Goal: Obtain resource: Download file/media

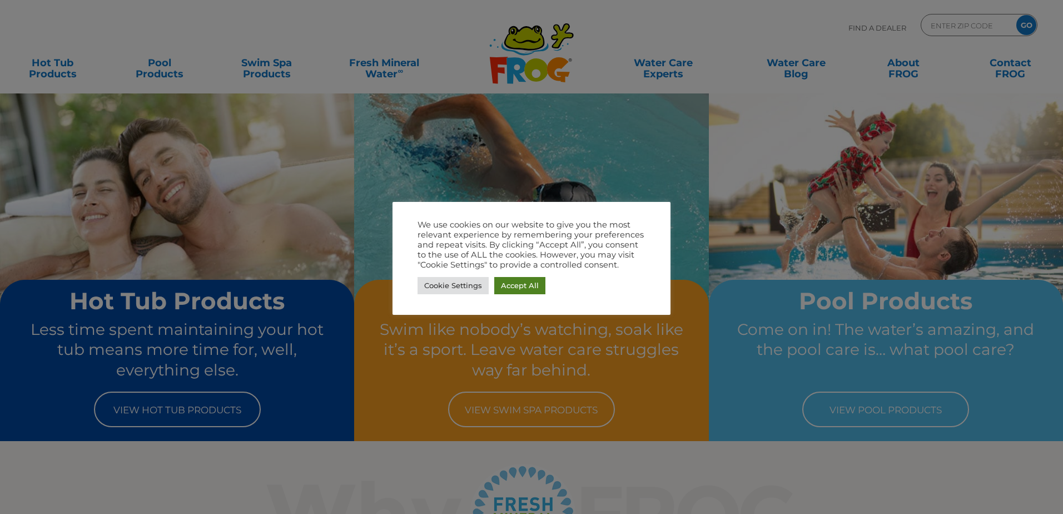
click at [522, 279] on link "Accept All" at bounding box center [519, 285] width 51 height 17
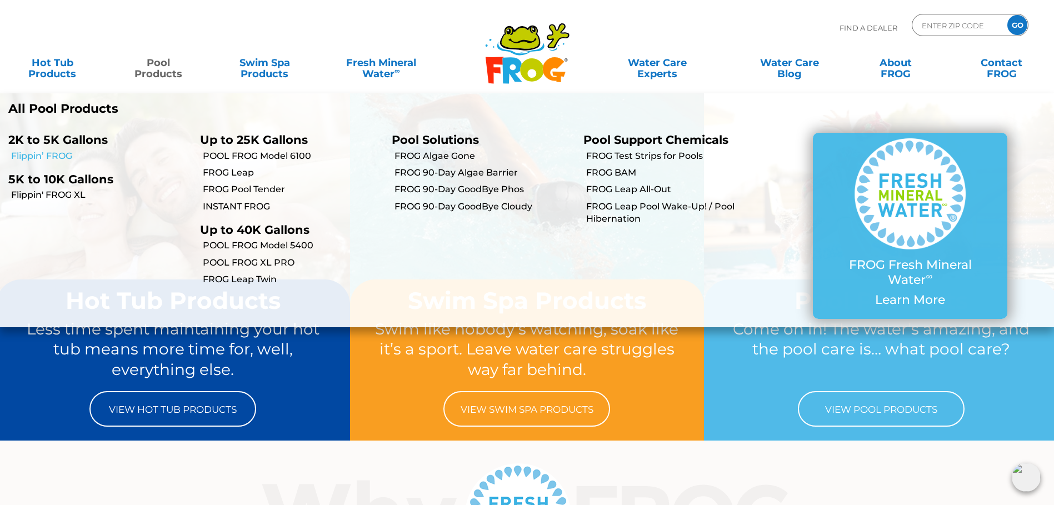
click at [63, 156] on link "Flippin’ FROG" at bounding box center [101, 156] width 181 height 12
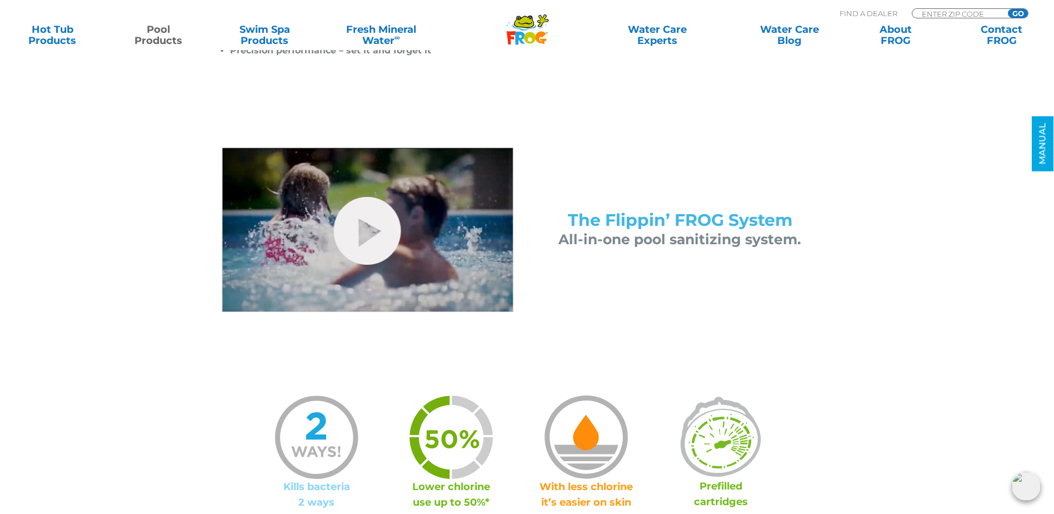
scroll to position [445, 0]
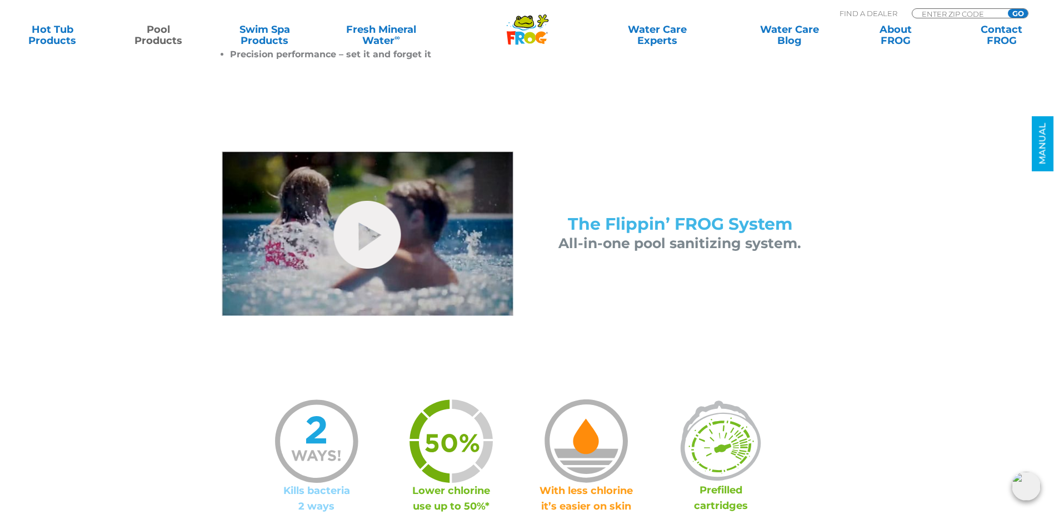
click at [636, 229] on span "The Flippin’ FROG System" at bounding box center [680, 223] width 225 height 21
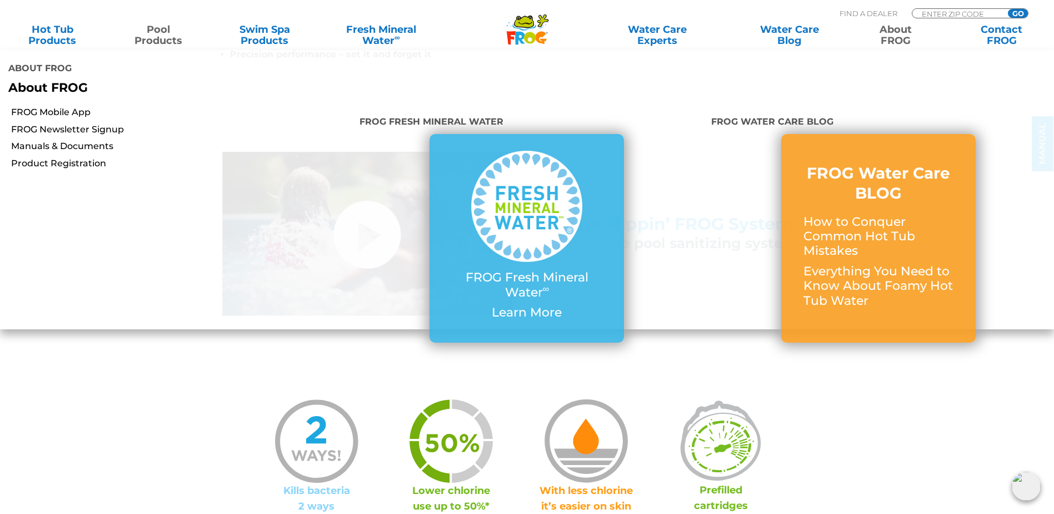
click at [889, 41] on link "About FROG" at bounding box center [895, 35] width 83 height 22
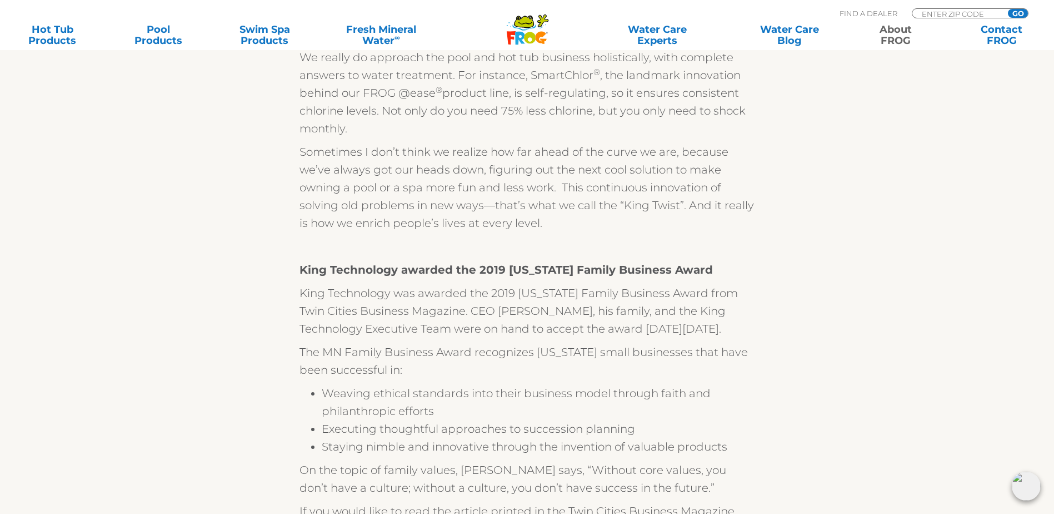
scroll to position [457, 0]
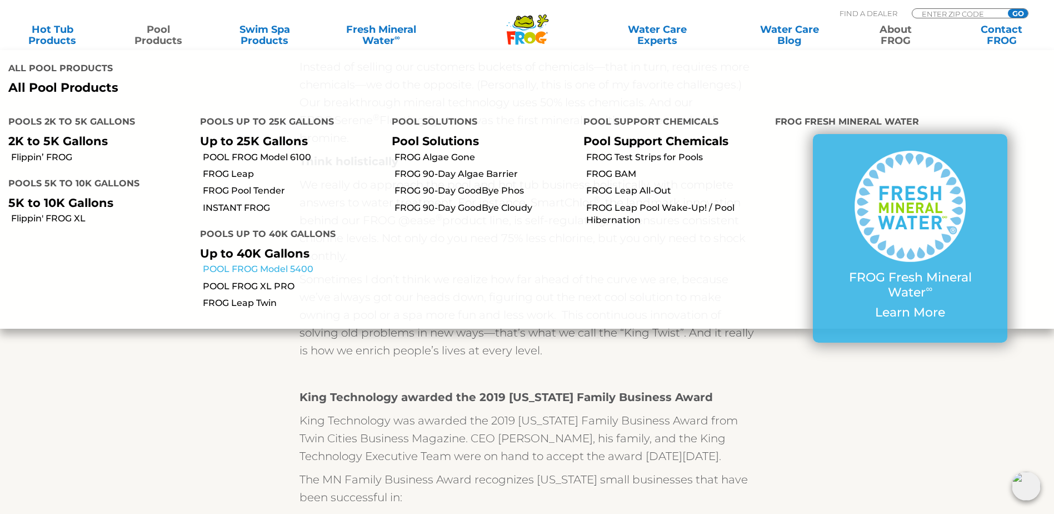
drag, startPoint x: 149, startPoint y: 37, endPoint x: 259, endPoint y: 270, distance: 258.1
click at [259, 270] on link "POOL FROG Model 5400" at bounding box center [293, 269] width 181 height 12
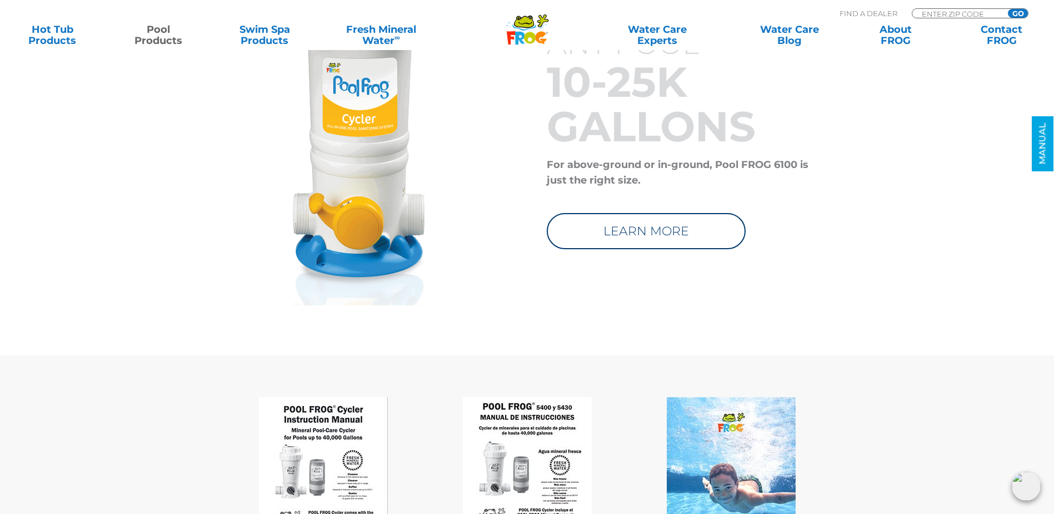
scroll to position [4557, 0]
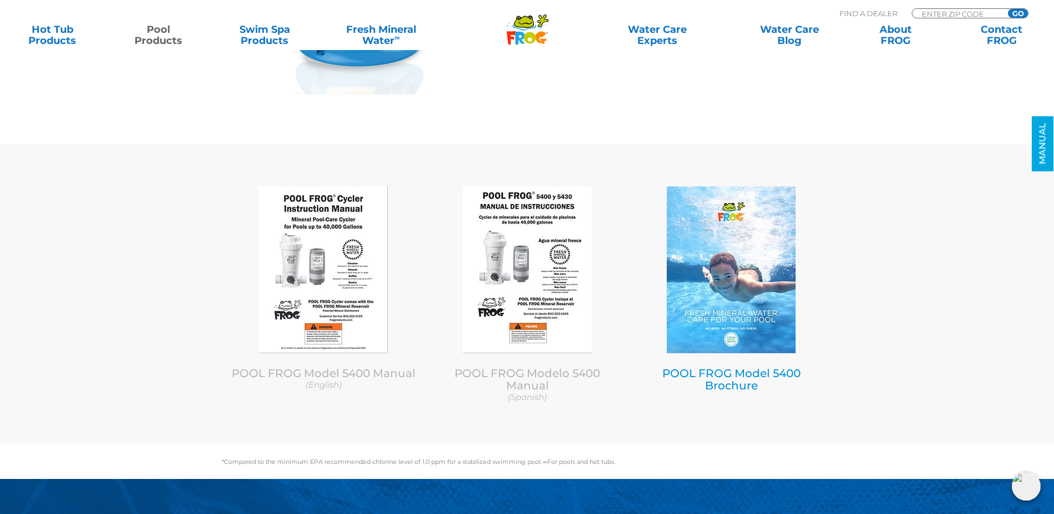
click at [717, 370] on link "POOL FROG Model 5400 Brochure" at bounding box center [731, 379] width 138 height 26
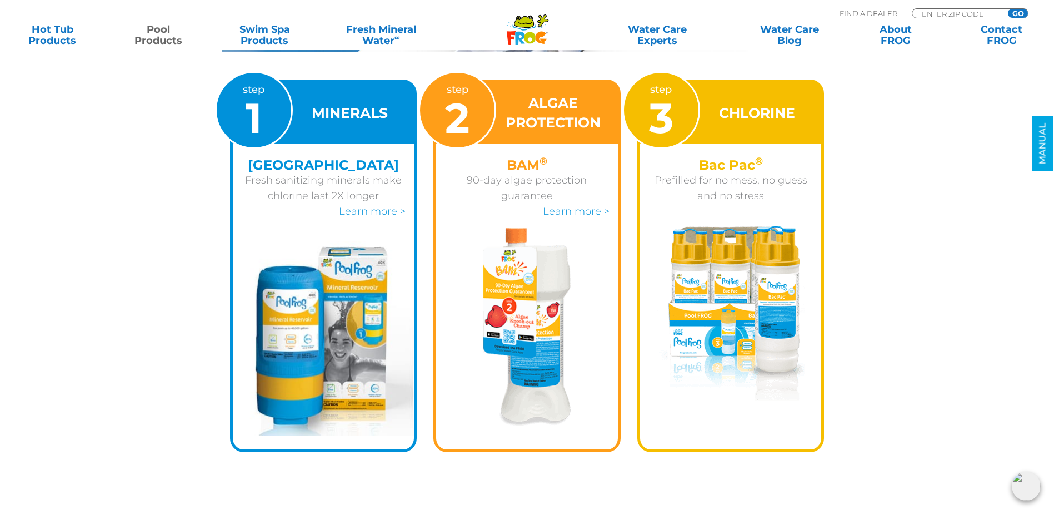
scroll to position [1405, 0]
